Goal: Information Seeking & Learning: Learn about a topic

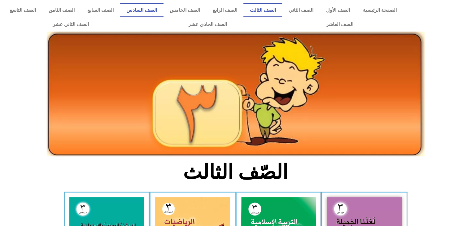
click at [163, 11] on link "الصف السادس" at bounding box center [141, 10] width 43 height 14
